Goal: Task Accomplishment & Management: Manage account settings

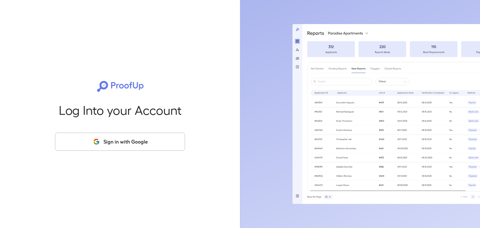
click at [141, 141] on button "Sign in with Google" at bounding box center [120, 142] width 130 height 18
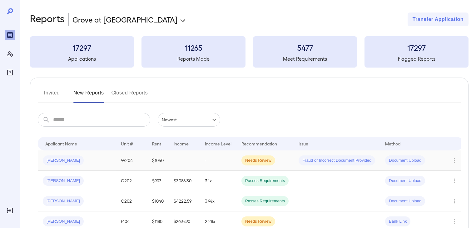
click at [263, 159] on span "Needs Review" at bounding box center [259, 161] width 34 height 6
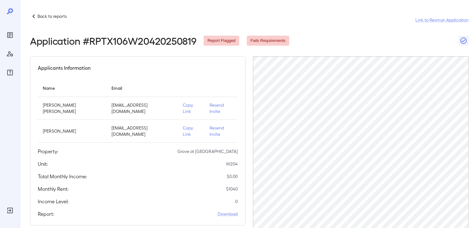
click at [214, 125] on p "Resend Invite" at bounding box center [221, 131] width 23 height 13
